Goal: Find specific page/section: Find specific page/section

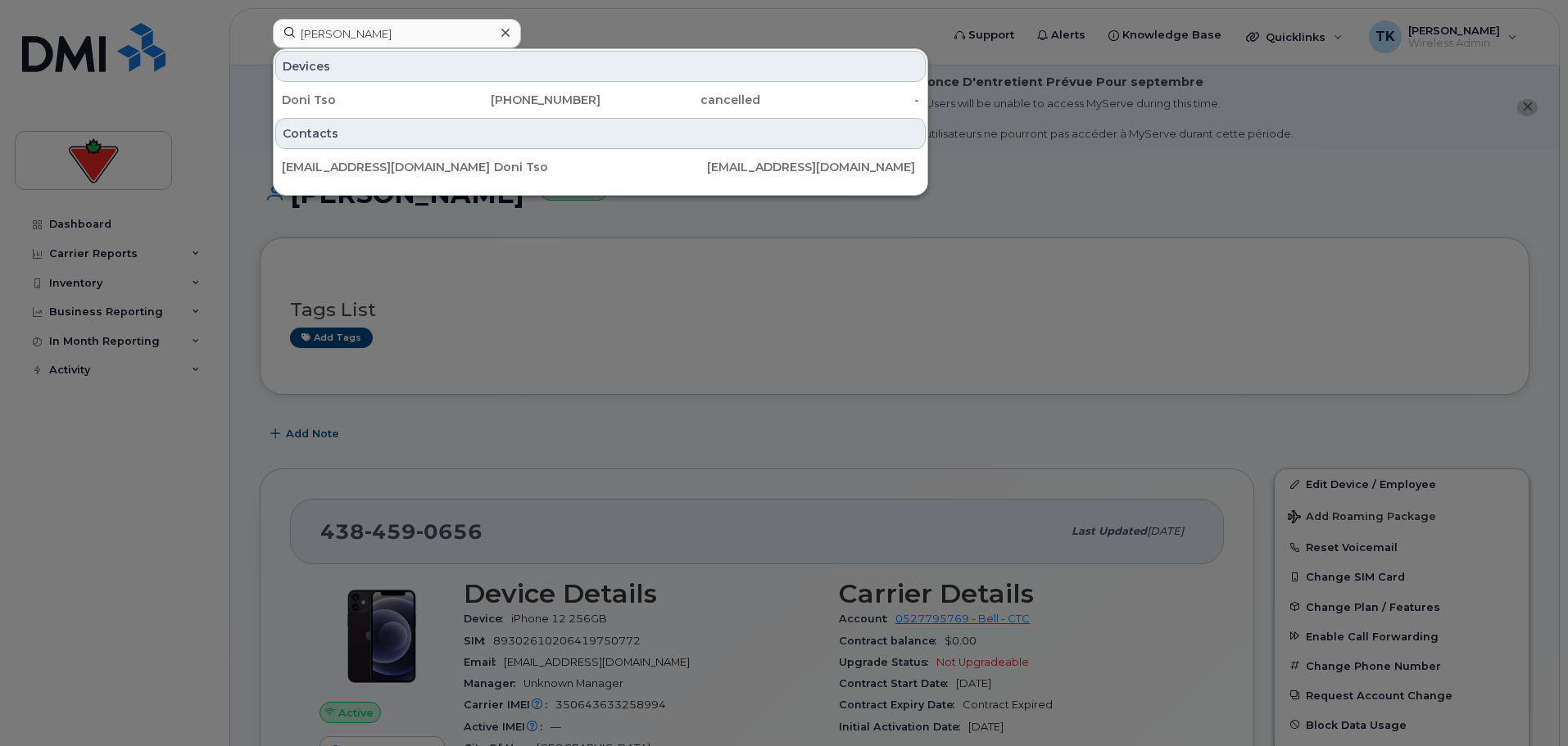
type input "sandra keller"
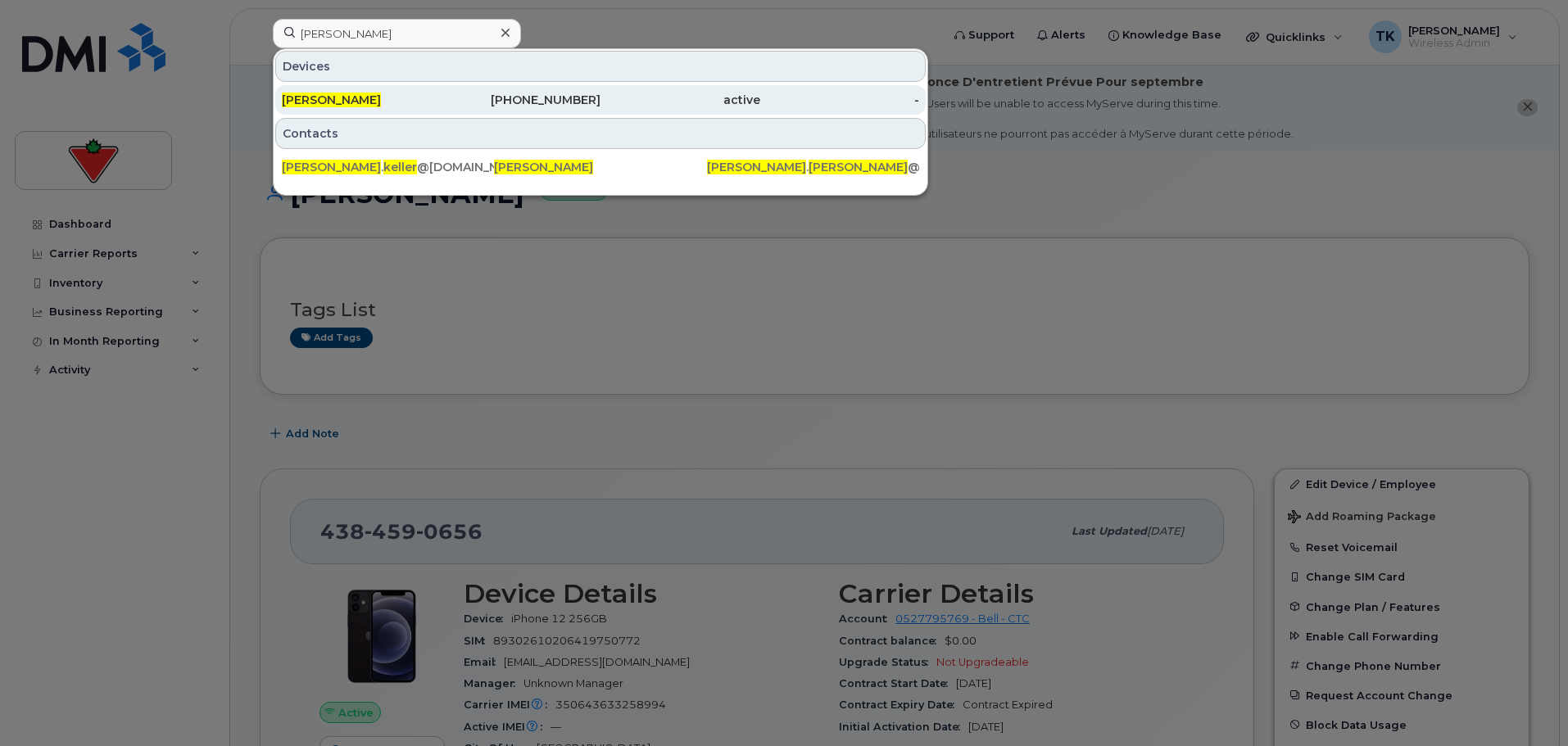
click at [337, 102] on span "[PERSON_NAME]" at bounding box center [331, 100] width 99 height 15
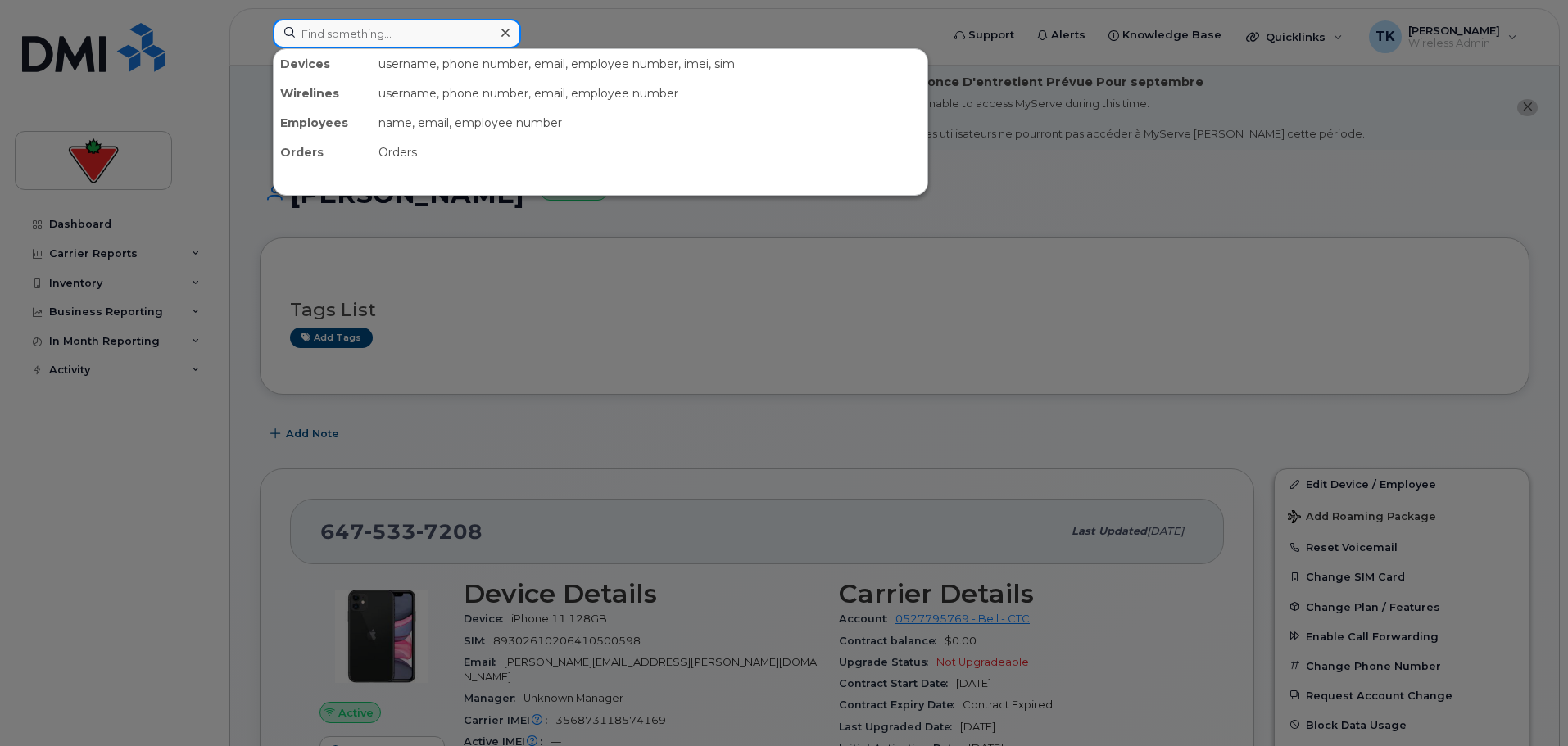
click at [361, 38] on input at bounding box center [397, 34] width 249 height 30
paste input "[PERSON_NAME]"
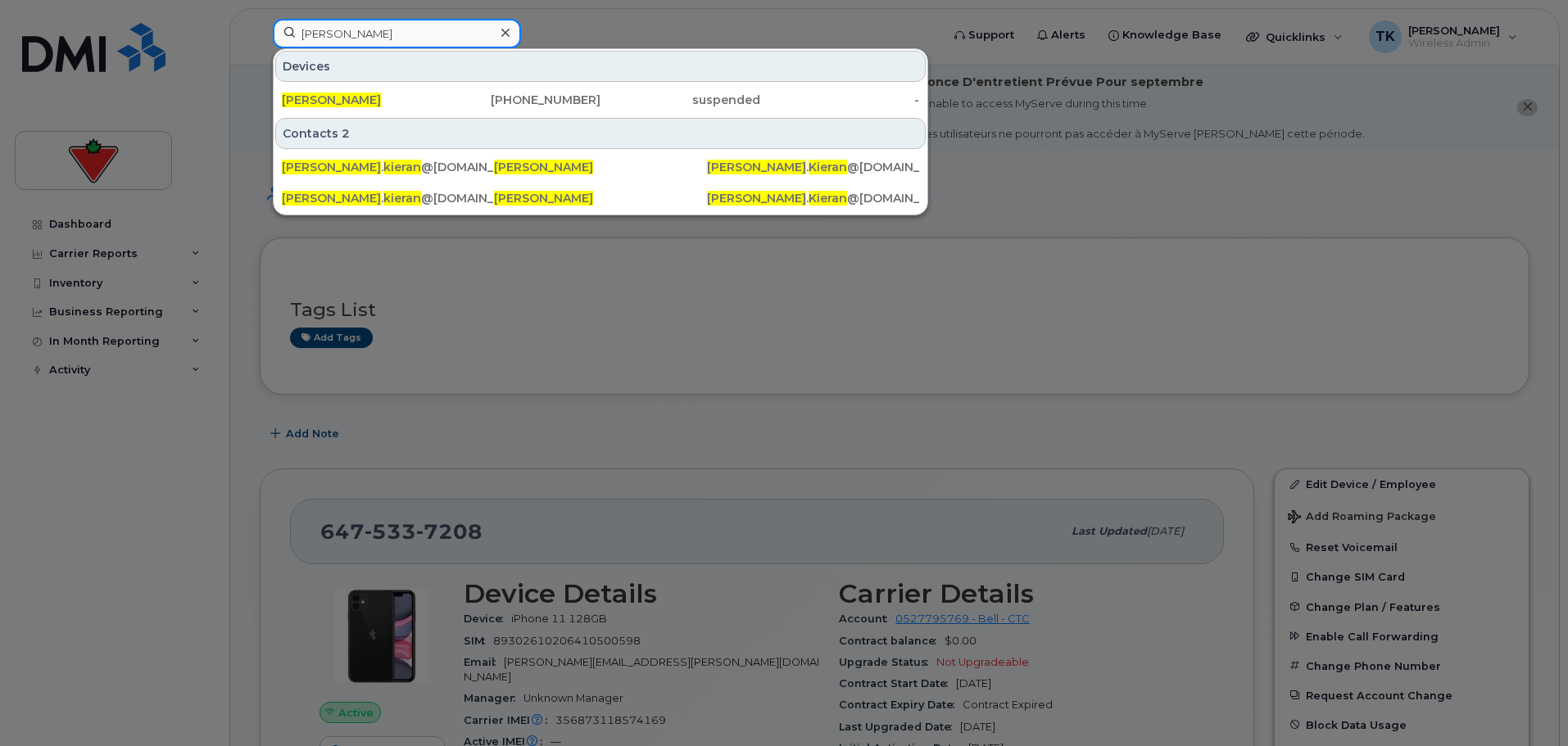
type input "[PERSON_NAME]"
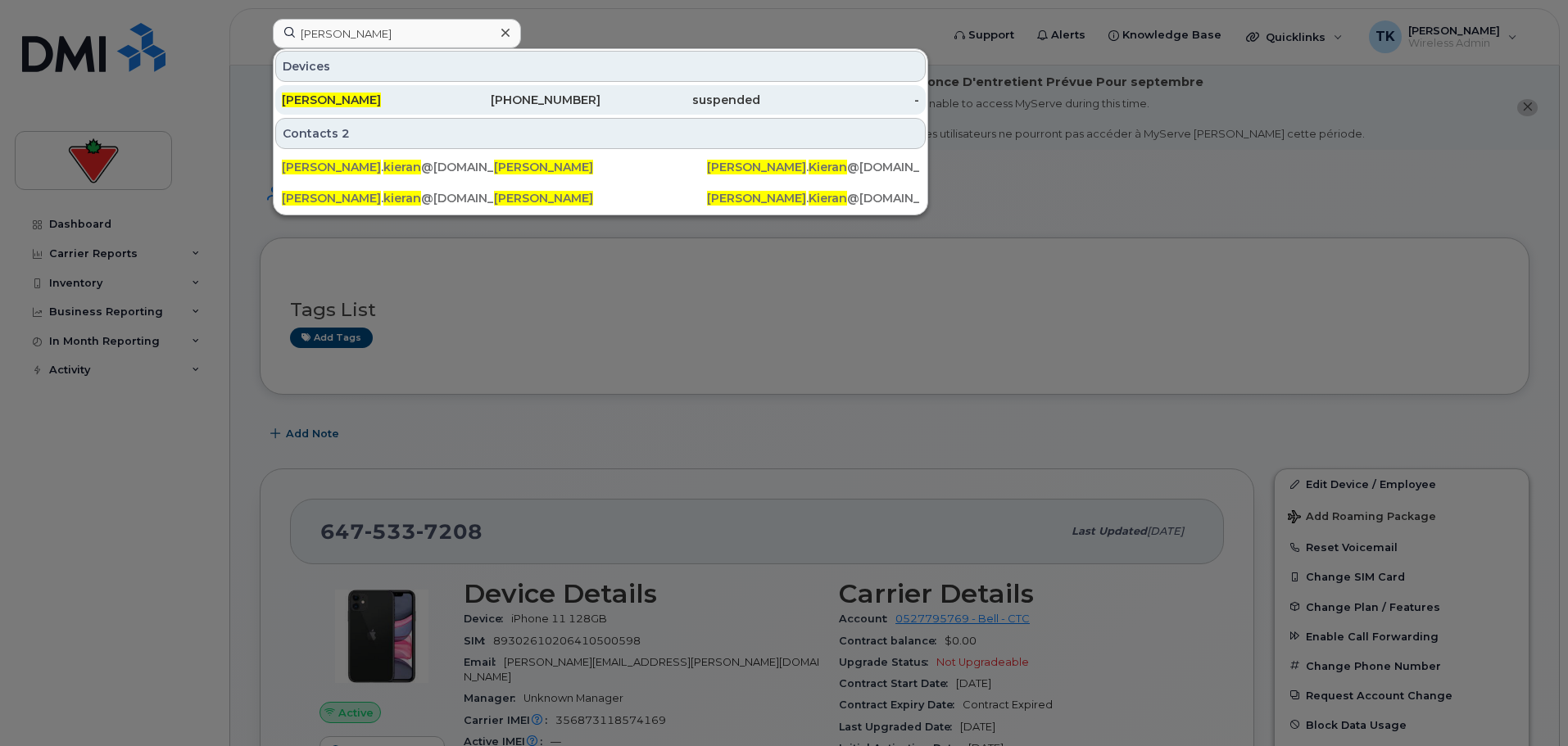
click at [374, 97] on div "[PERSON_NAME]" at bounding box center [362, 101] width 160 height 17
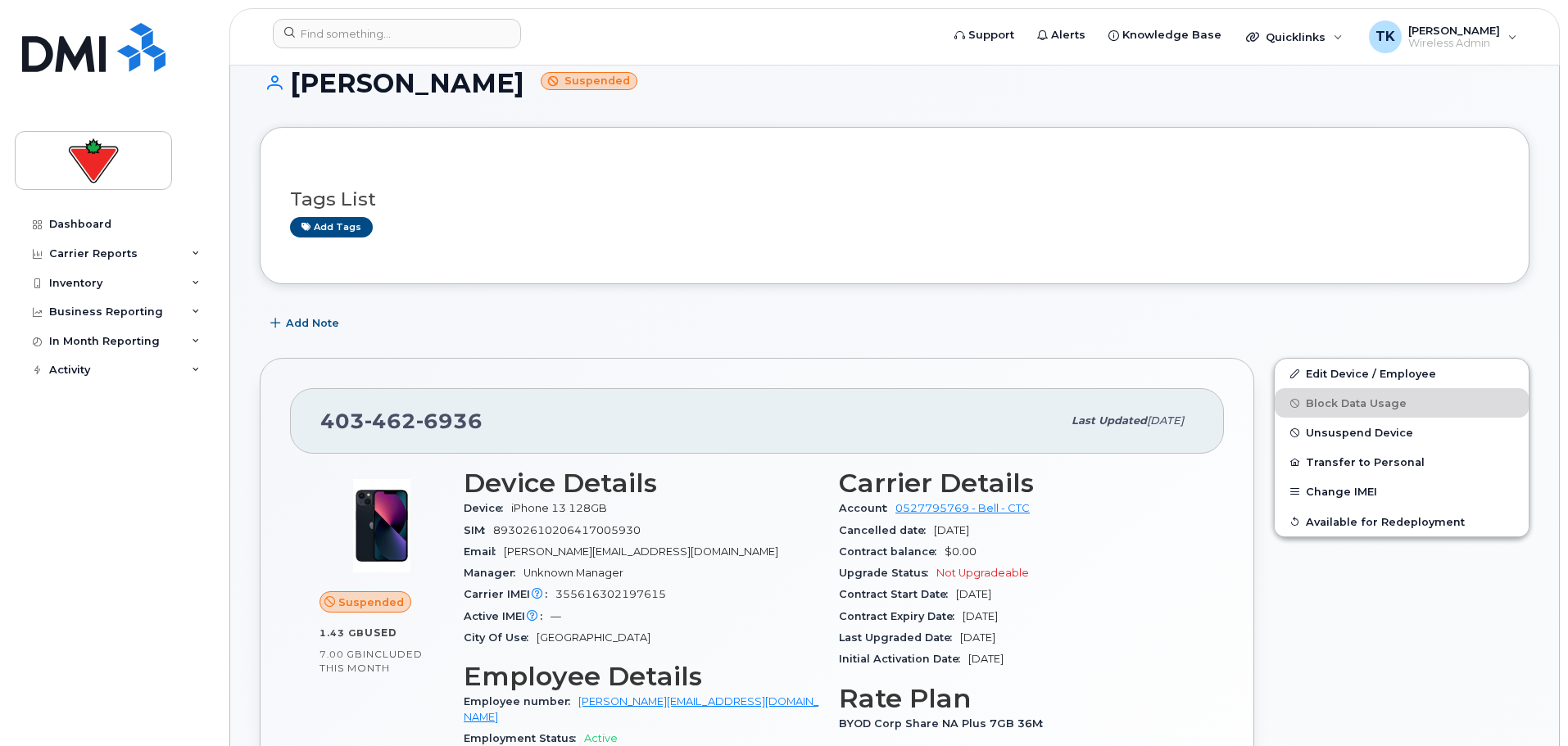
scroll to position [82, 0]
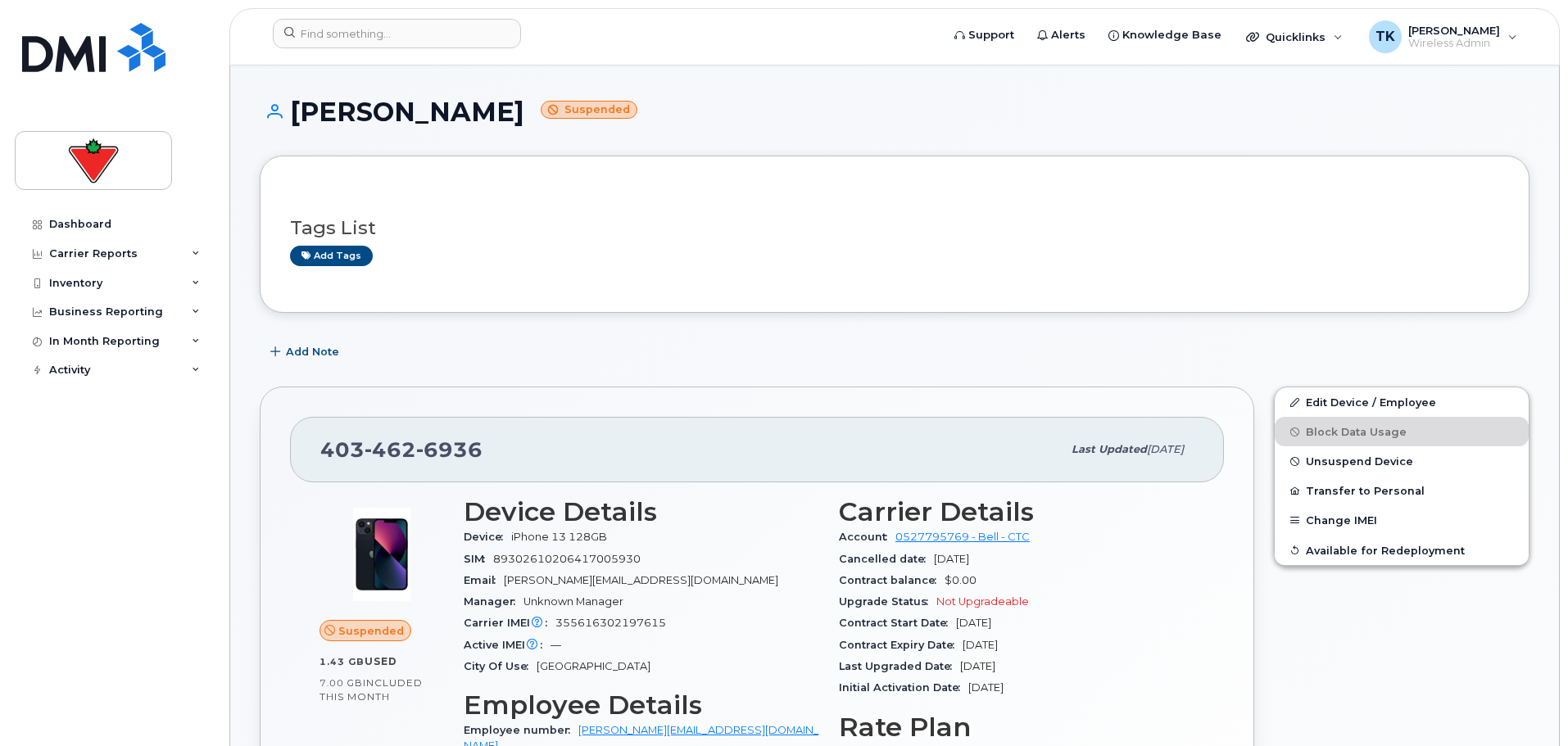
click at [461, 111] on h1 "Nicola Kieran Suspended" at bounding box center [895, 112] width 1270 height 29
drag, startPoint x: 469, startPoint y: 111, endPoint x: 279, endPoint y: 119, distance: 190.2
click at [279, 119] on h1 "Nicola Kieran Suspended" at bounding box center [895, 112] width 1270 height 29
copy h1 "[PERSON_NAME]"
